Goal: Transaction & Acquisition: Subscribe to service/newsletter

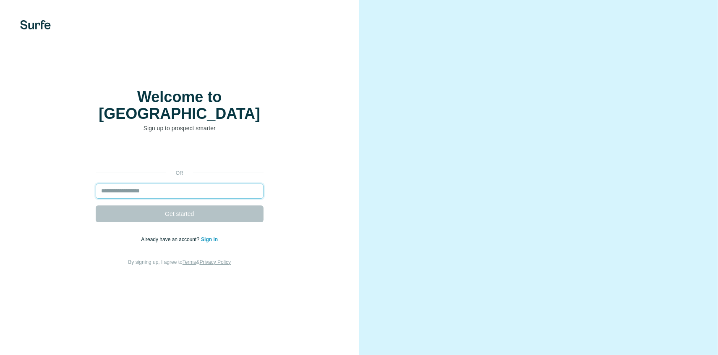
click at [172, 192] on input "email" at bounding box center [180, 190] width 168 height 15
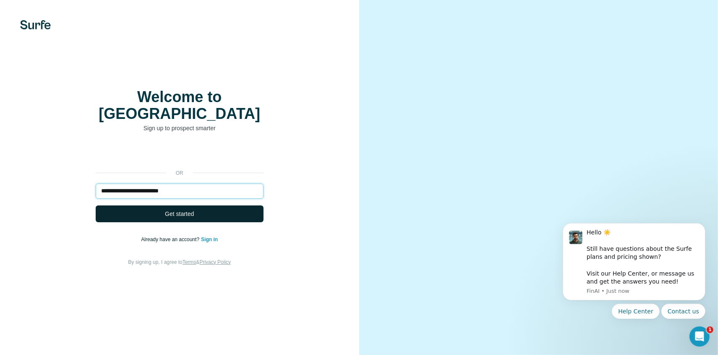
type input "**********"
click at [198, 217] on button "Get started" at bounding box center [180, 213] width 168 height 17
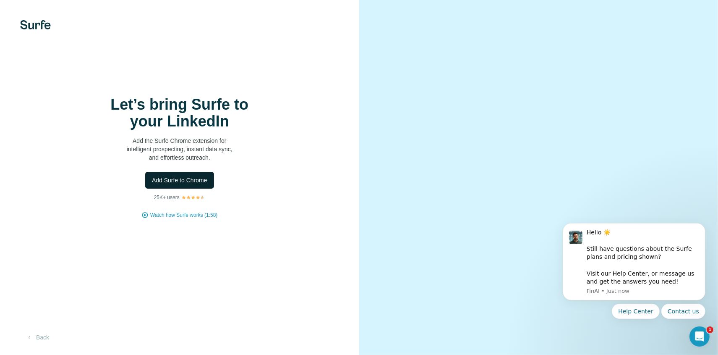
click at [173, 184] on span "Add Surfe to Chrome" at bounding box center [179, 180] width 55 height 8
